Goal: Check status: Check status

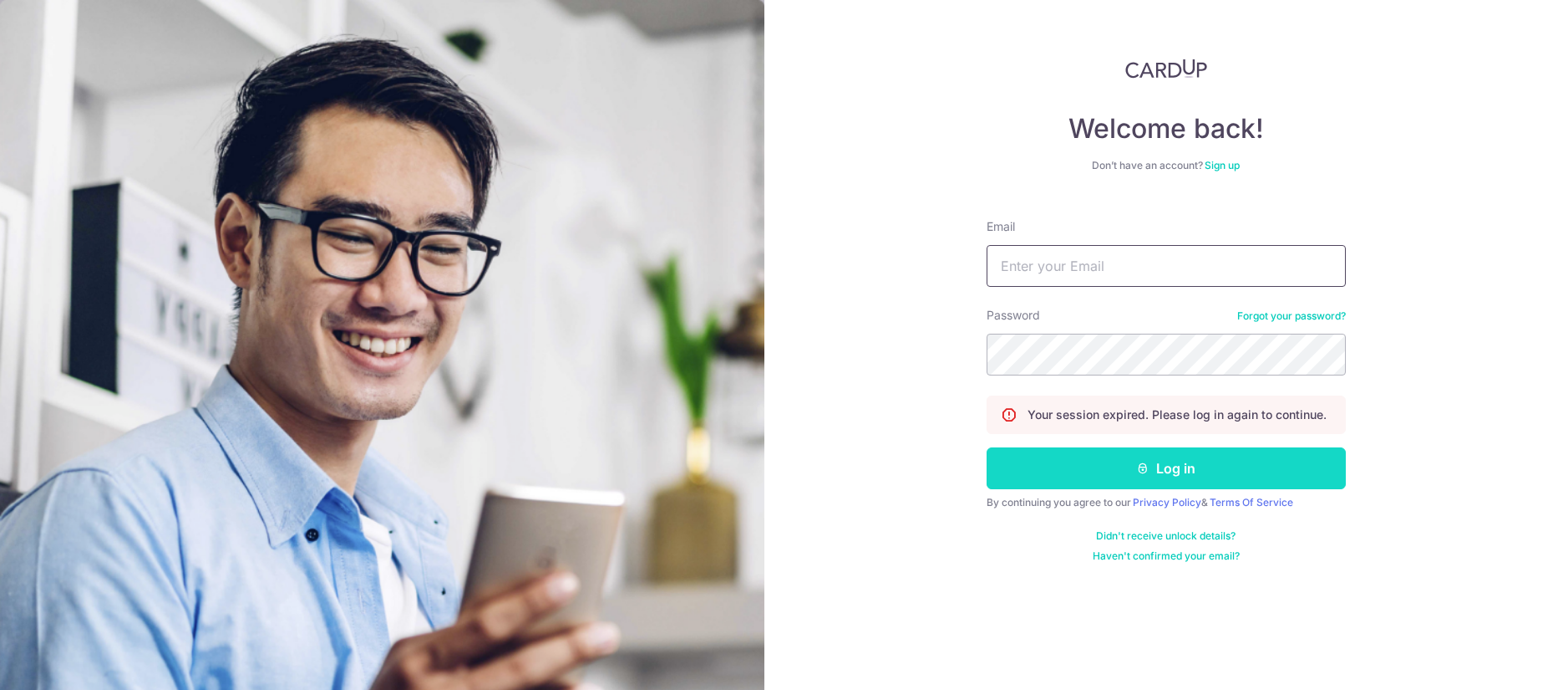
type input "[EMAIL_ADDRESS][DOMAIN_NAME]"
click at [1097, 463] on button "Log in" at bounding box center [1166, 468] width 360 height 42
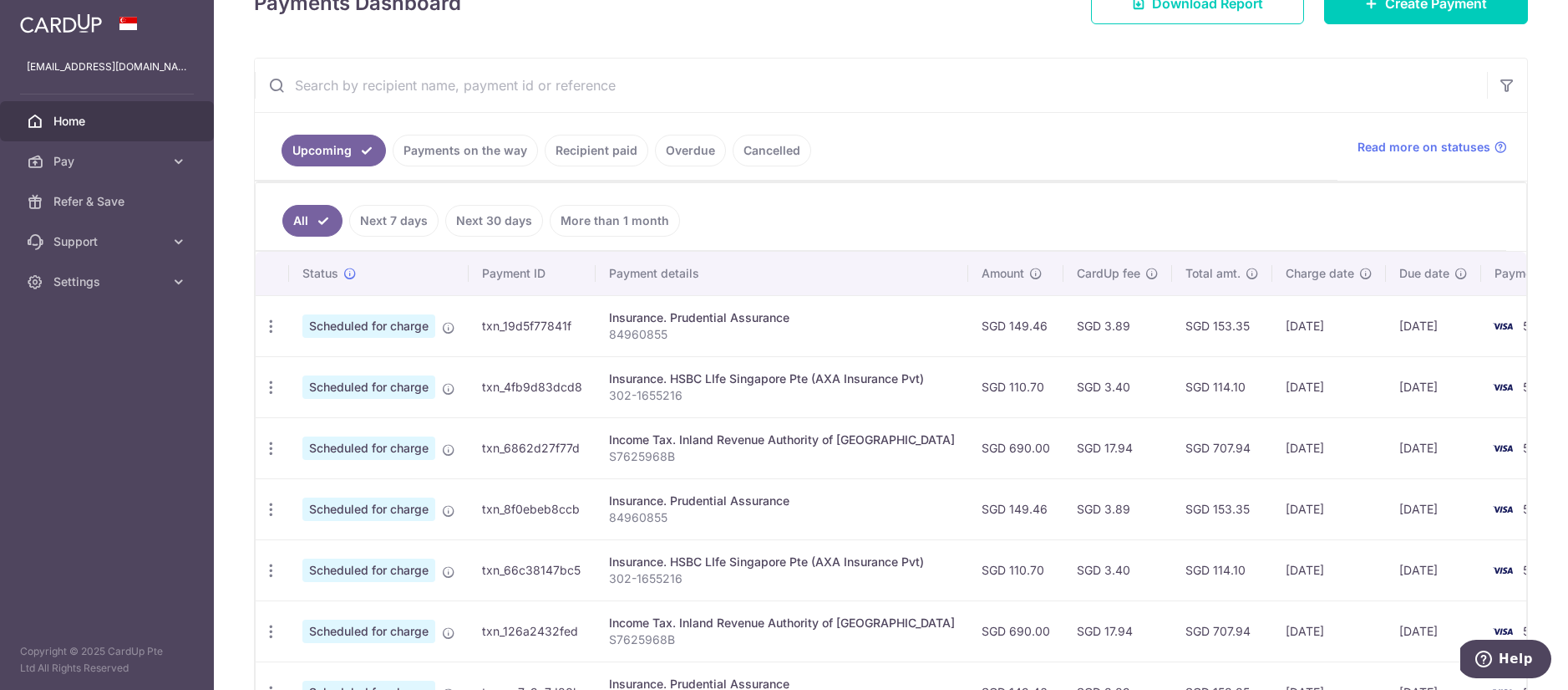
scroll to position [262, 0]
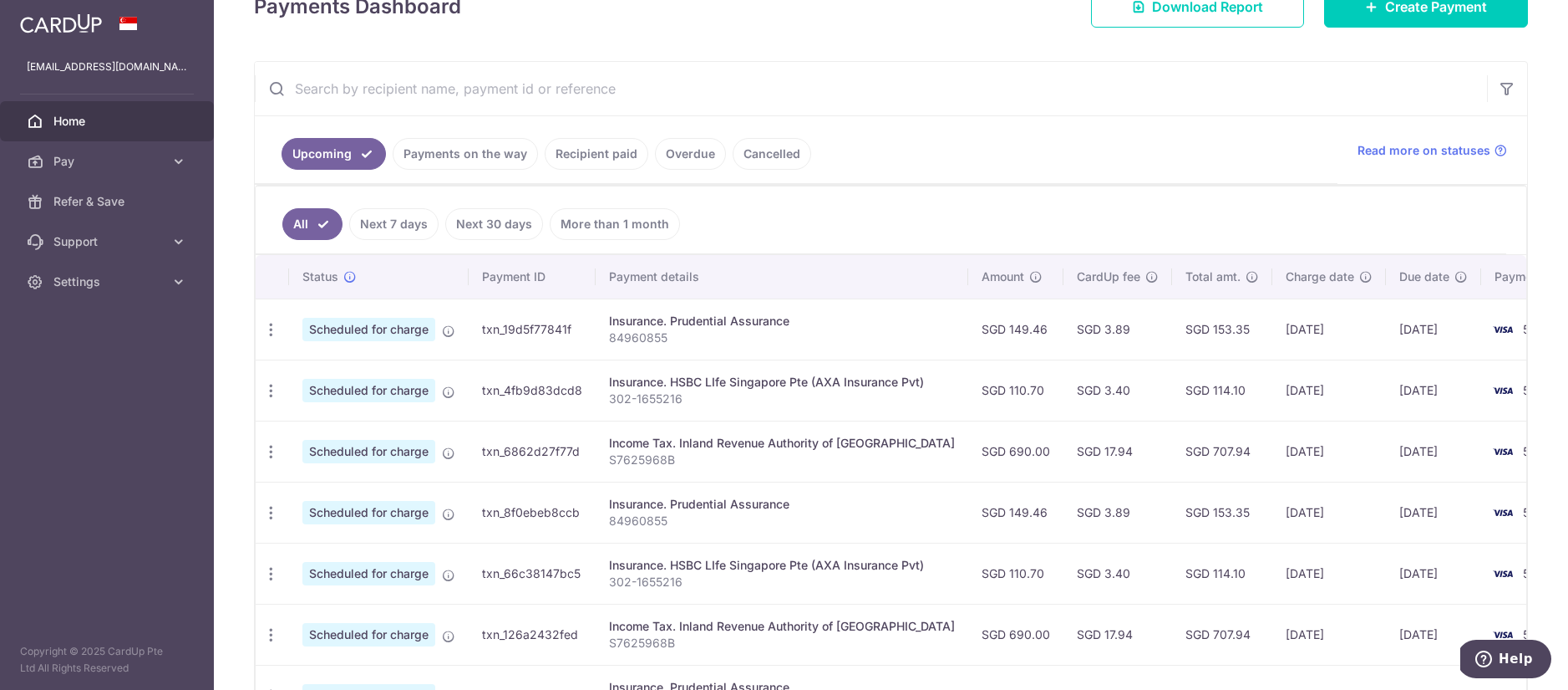
click at [602, 156] on link "Recipient paid" at bounding box center [597, 154] width 104 height 32
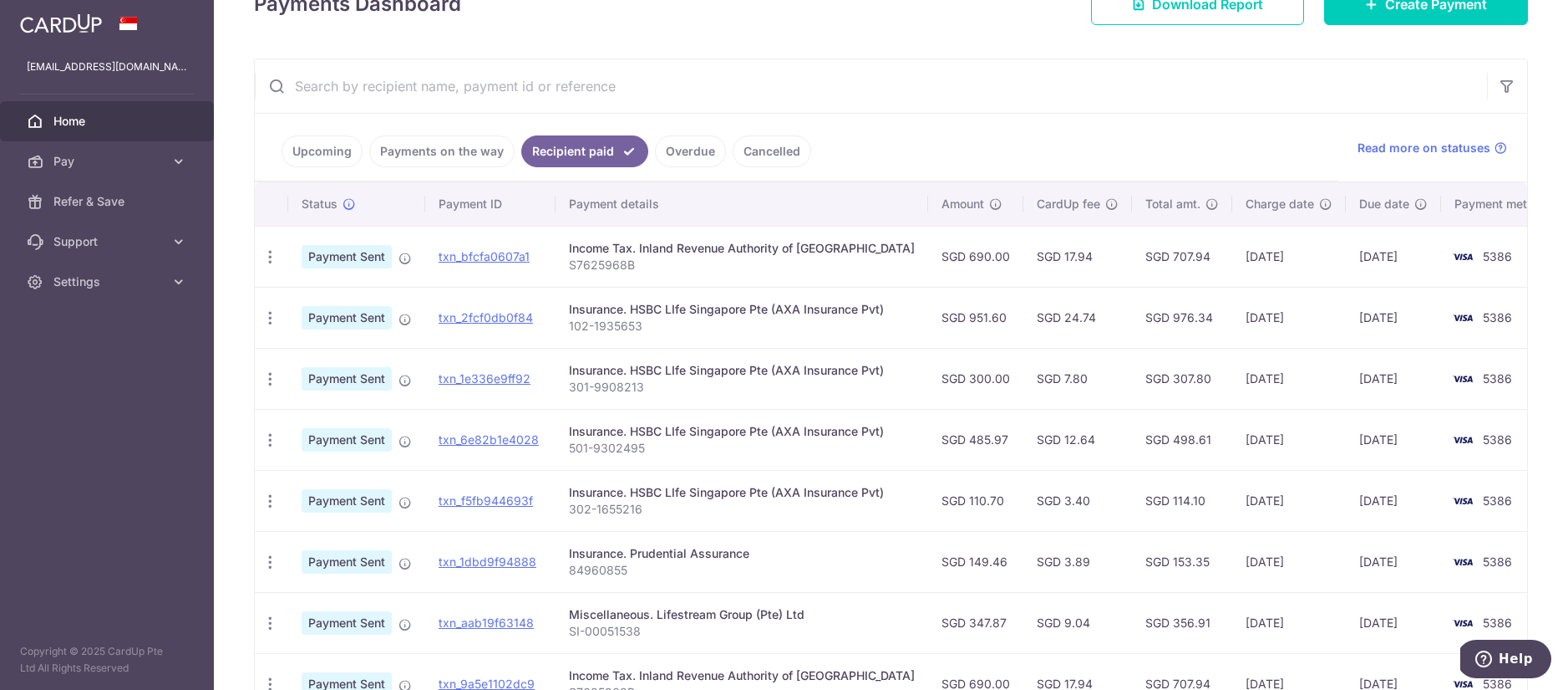
scroll to position [265, 0]
click at [413, 156] on link "Payments on the way" at bounding box center [442, 151] width 145 height 32
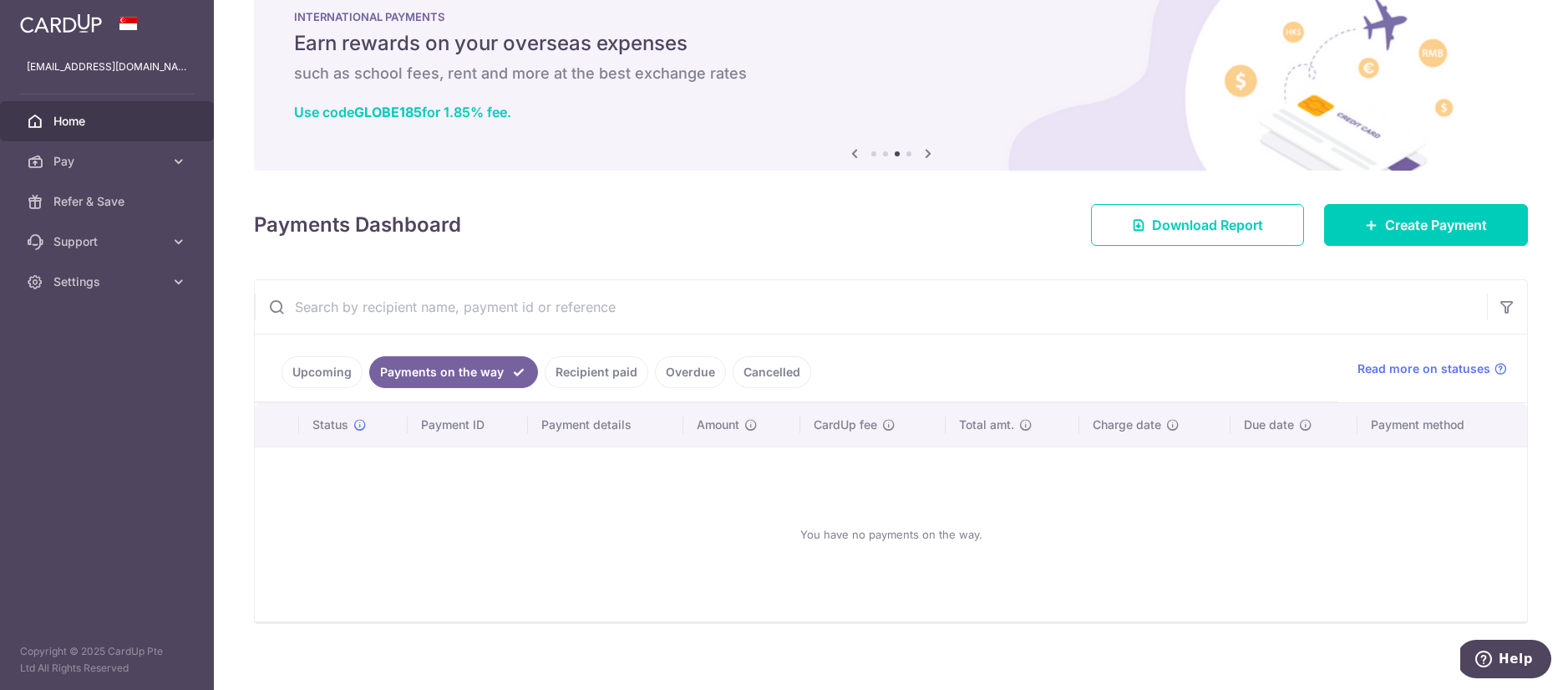
scroll to position [0, 0]
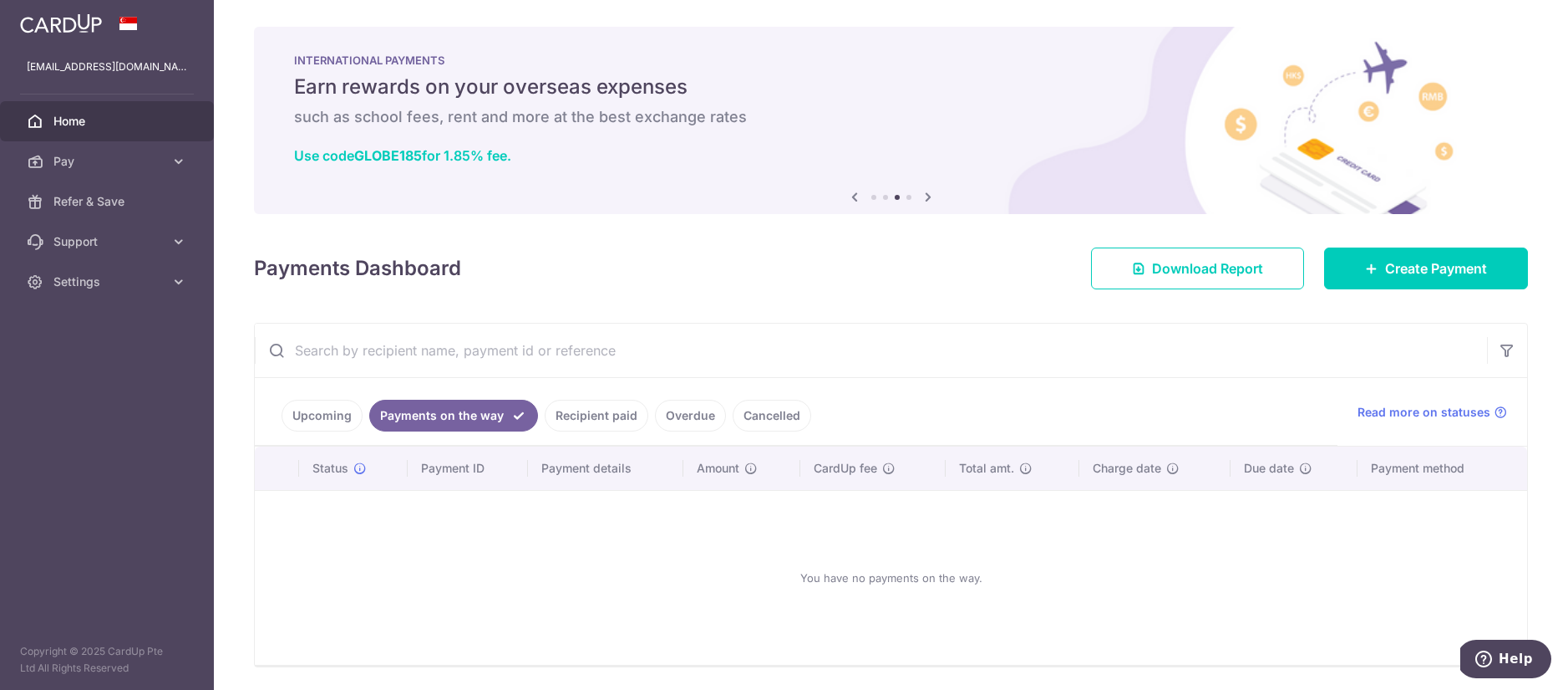
click at [309, 411] on link "Upcoming" at bounding box center [322, 416] width 81 height 32
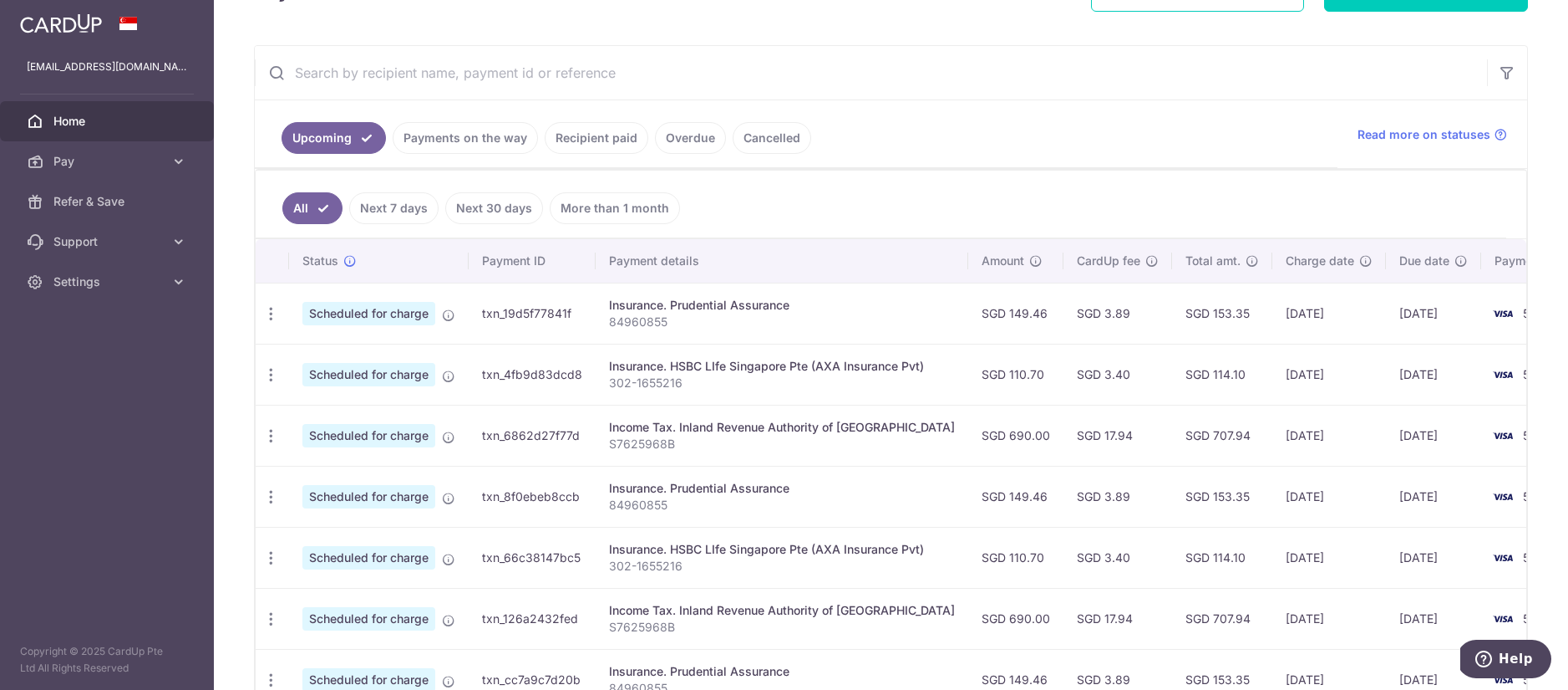
scroll to position [302, 0]
